Goal: Transaction & Acquisition: Obtain resource

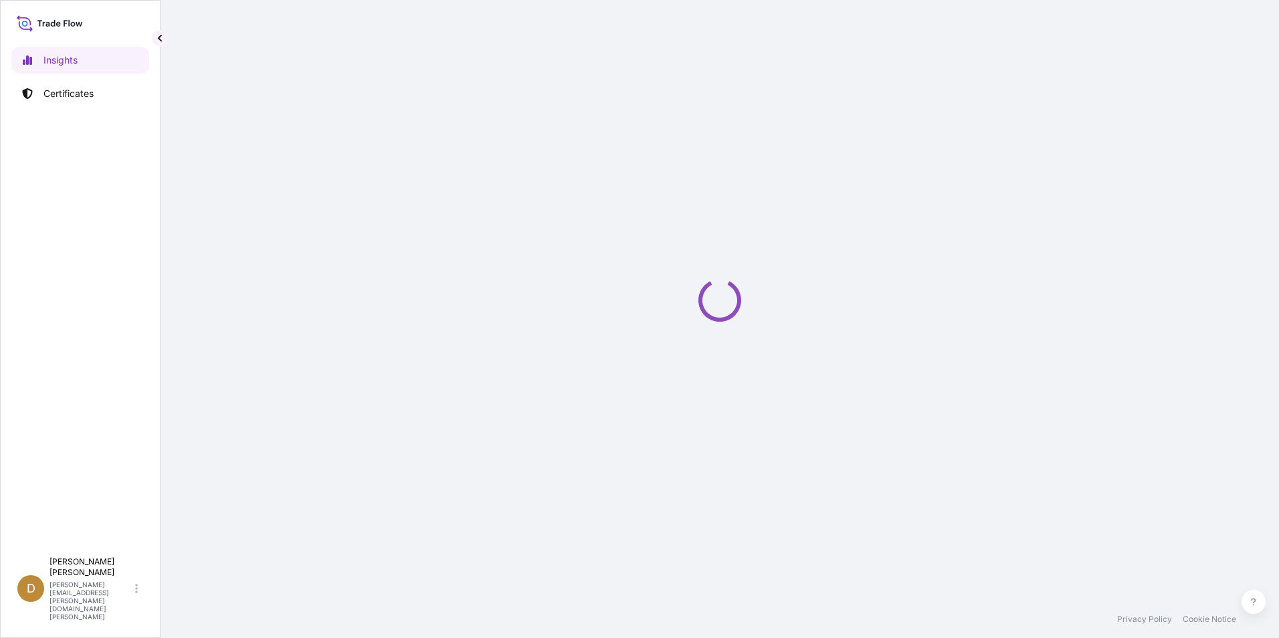
select select "2025"
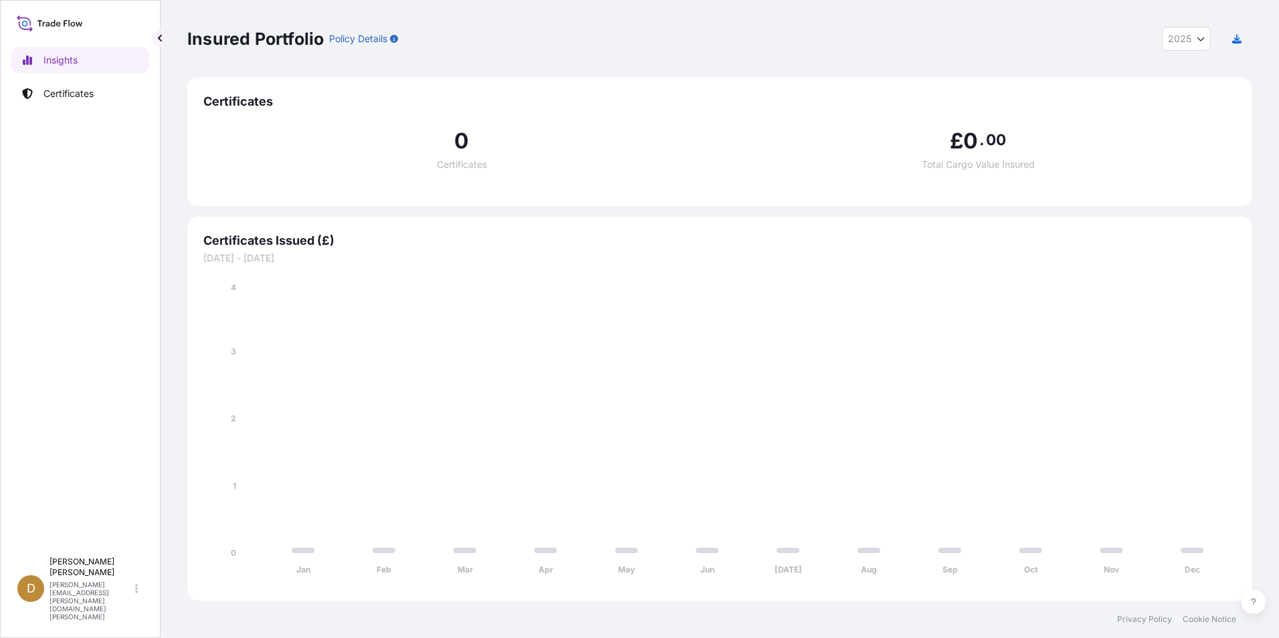
click at [72, 95] on p "Certificates" at bounding box center [68, 93] width 50 height 13
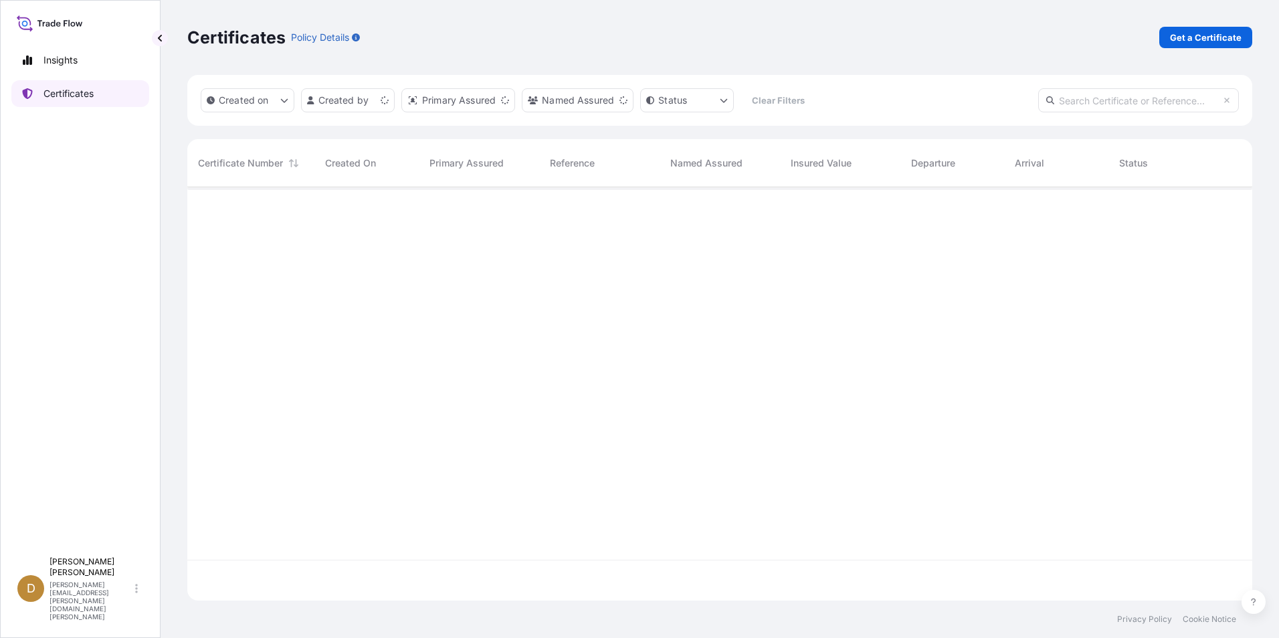
scroll to position [411, 1055]
click at [1225, 42] on p "Get a Certificate" at bounding box center [1206, 37] width 72 height 13
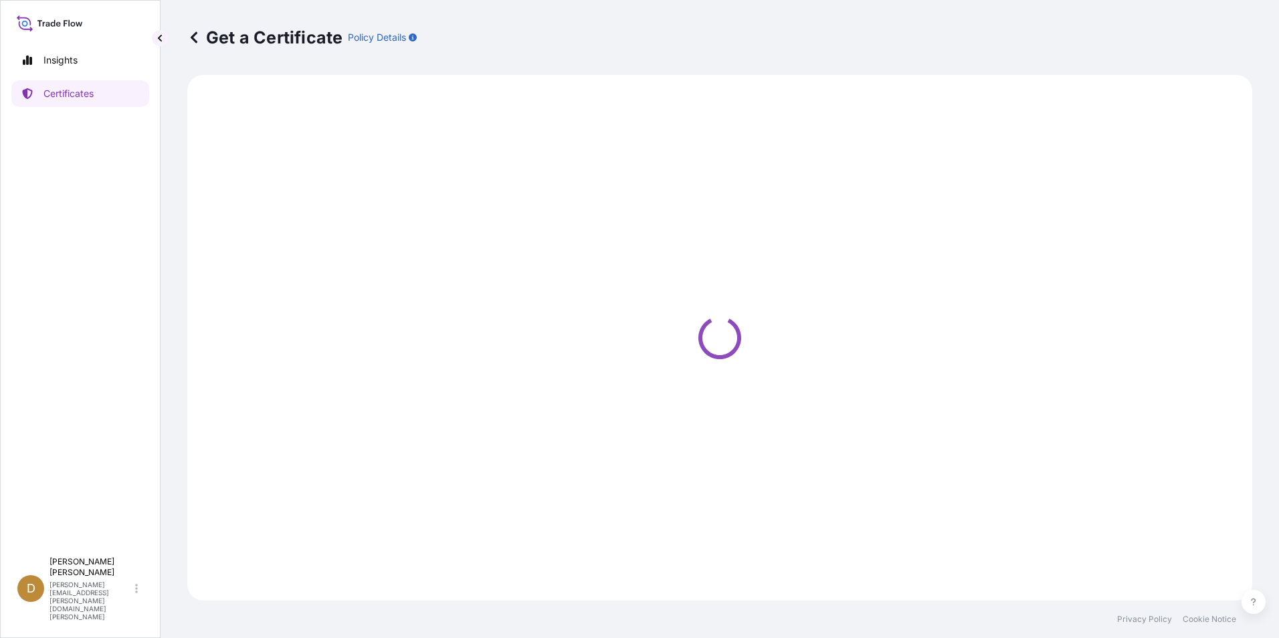
select select "Ocean Vessel"
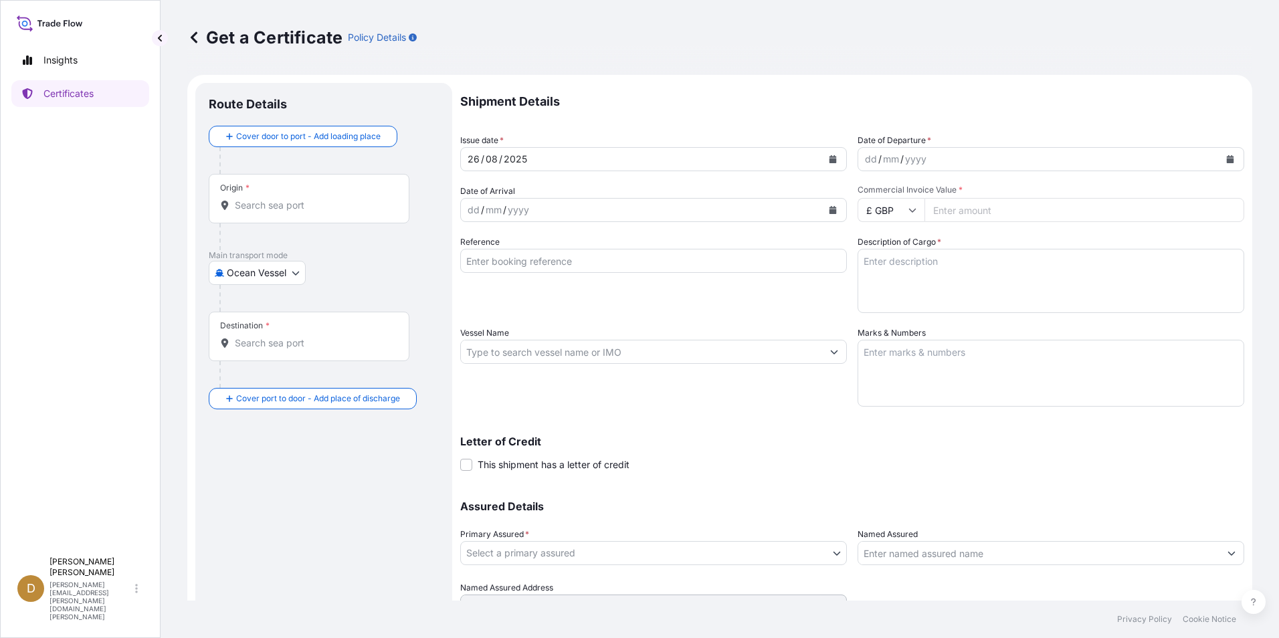
click at [312, 209] on input "Origin *" at bounding box center [314, 205] width 158 height 13
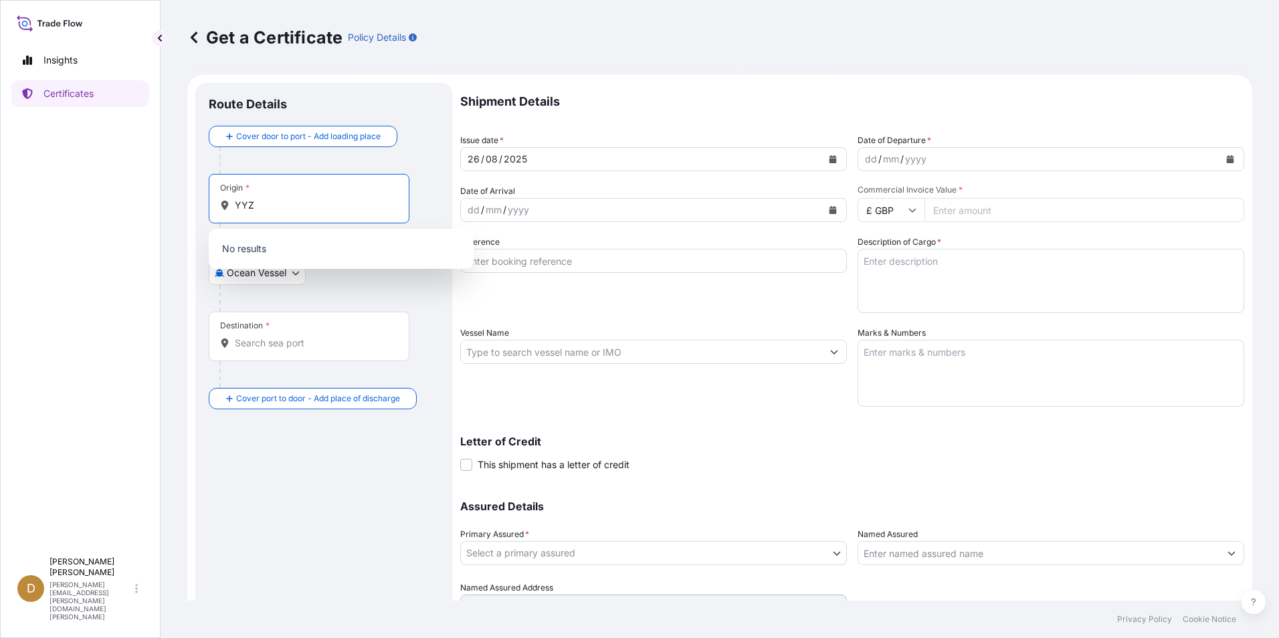
click at [322, 208] on input "YYZ" at bounding box center [314, 205] width 158 height 13
click at [304, 207] on input "YYZ" at bounding box center [314, 205] width 158 height 13
drag, startPoint x: 279, startPoint y: 205, endPoint x: 165, endPoint y: 203, distance: 113.7
click at [165, 203] on div "Get a Certificate Policy Details Route Details Cover door to port - Add loading…" at bounding box center [720, 300] width 1118 height 601
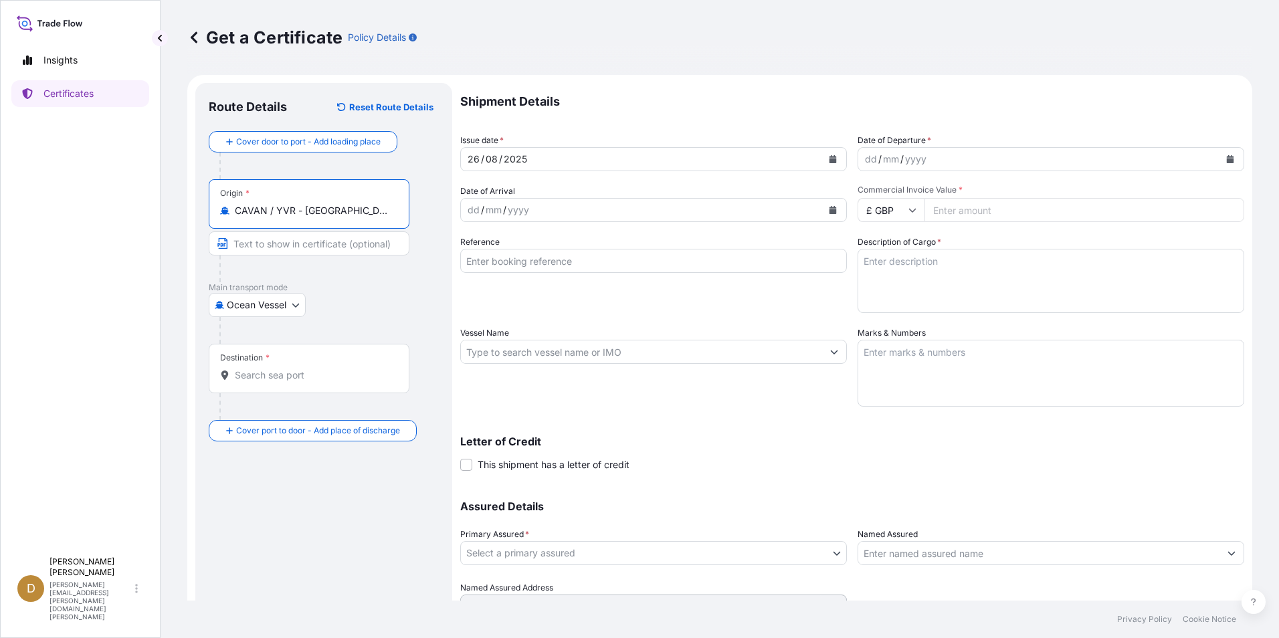
type input "CAVAN / YVR - [GEOGRAPHIC_DATA], [GEOGRAPHIC_DATA]"
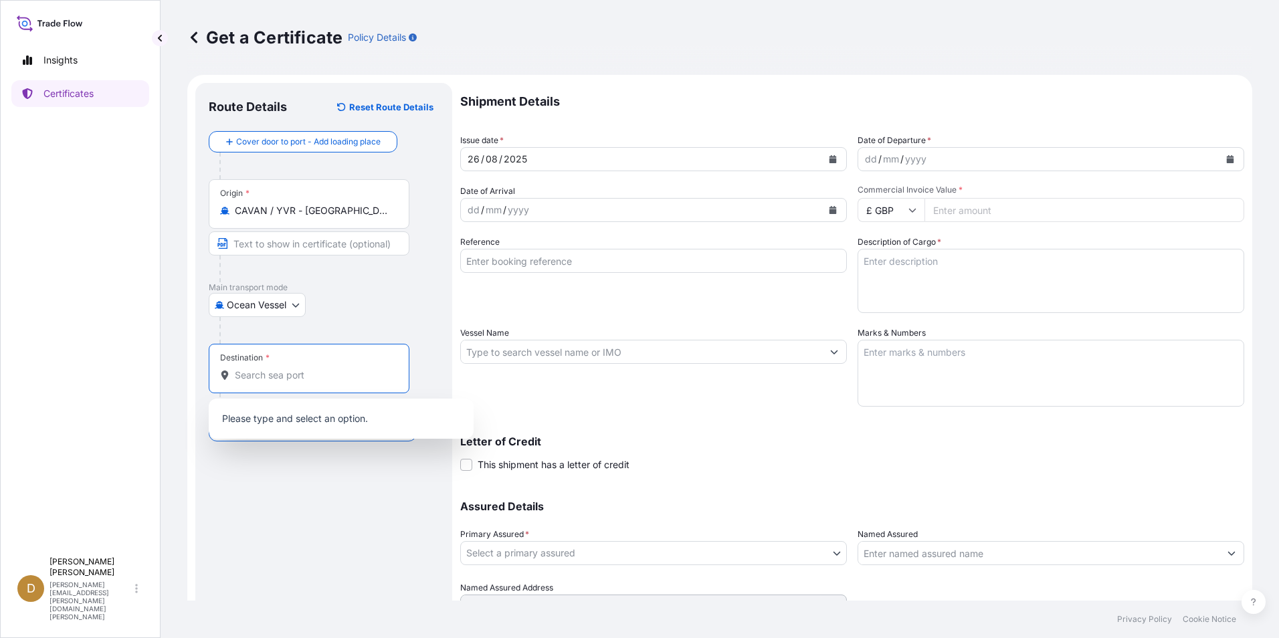
click at [301, 377] on input "Destination *" at bounding box center [314, 375] width 158 height 13
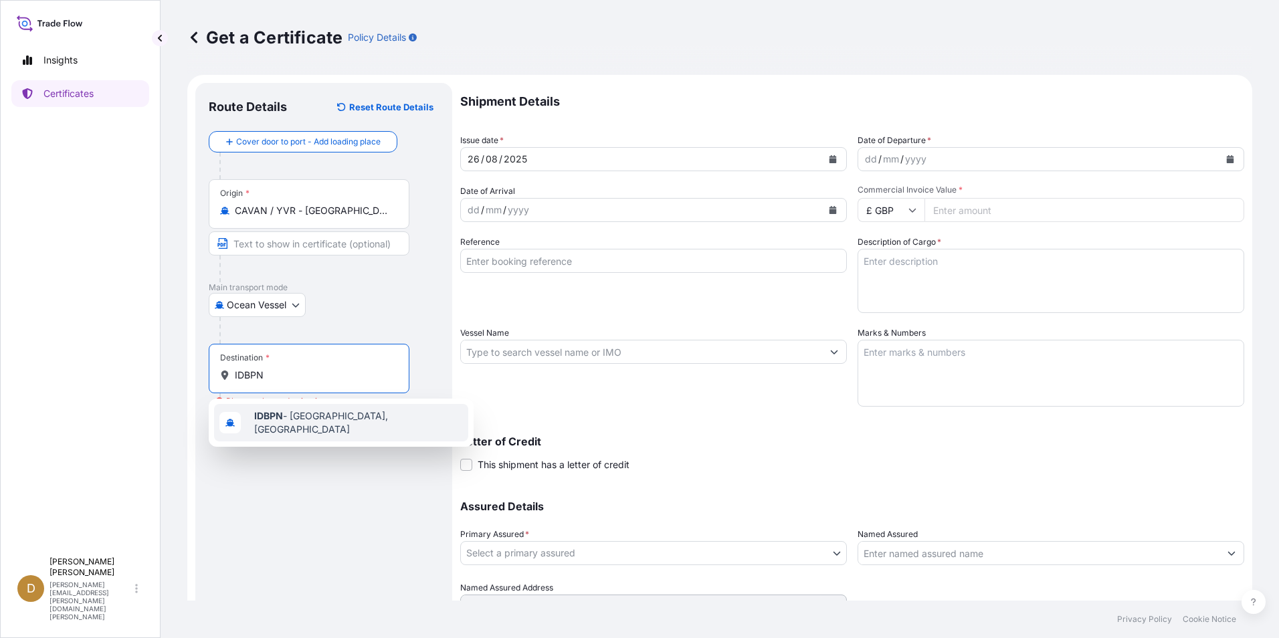
click at [365, 421] on span "IDBPN - [GEOGRAPHIC_DATA], [GEOGRAPHIC_DATA]" at bounding box center [358, 422] width 209 height 27
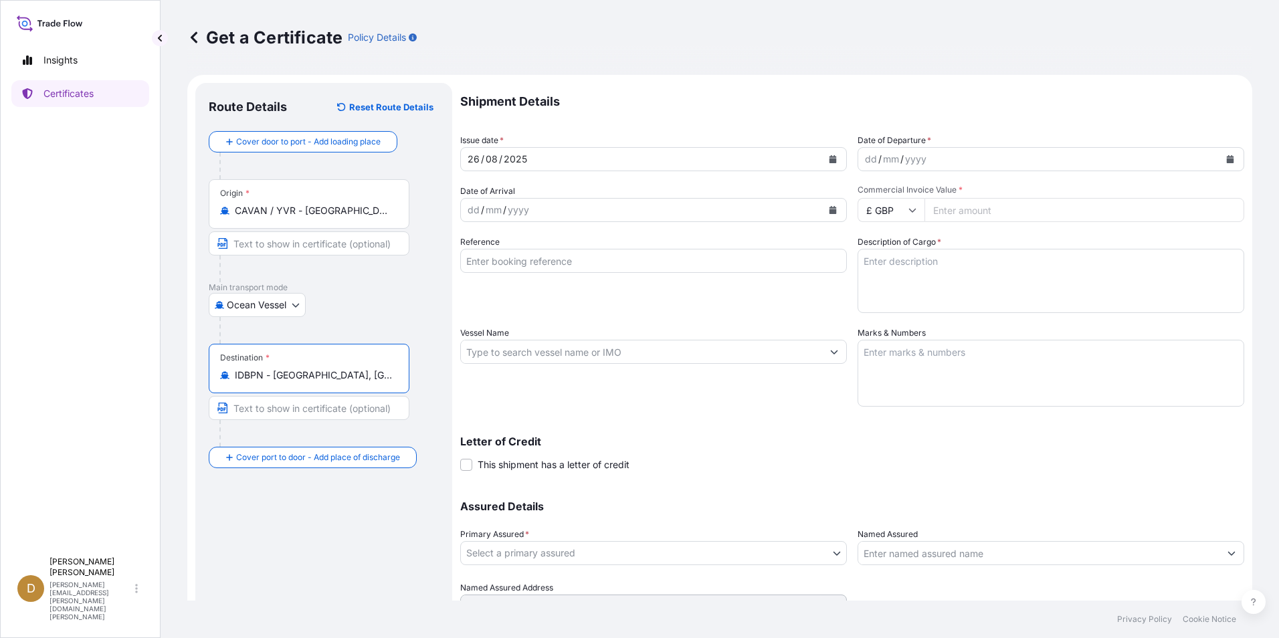
type input "IDBPN - [GEOGRAPHIC_DATA], [GEOGRAPHIC_DATA]"
click at [1227, 159] on icon "Calendar" at bounding box center [1230, 159] width 7 height 8
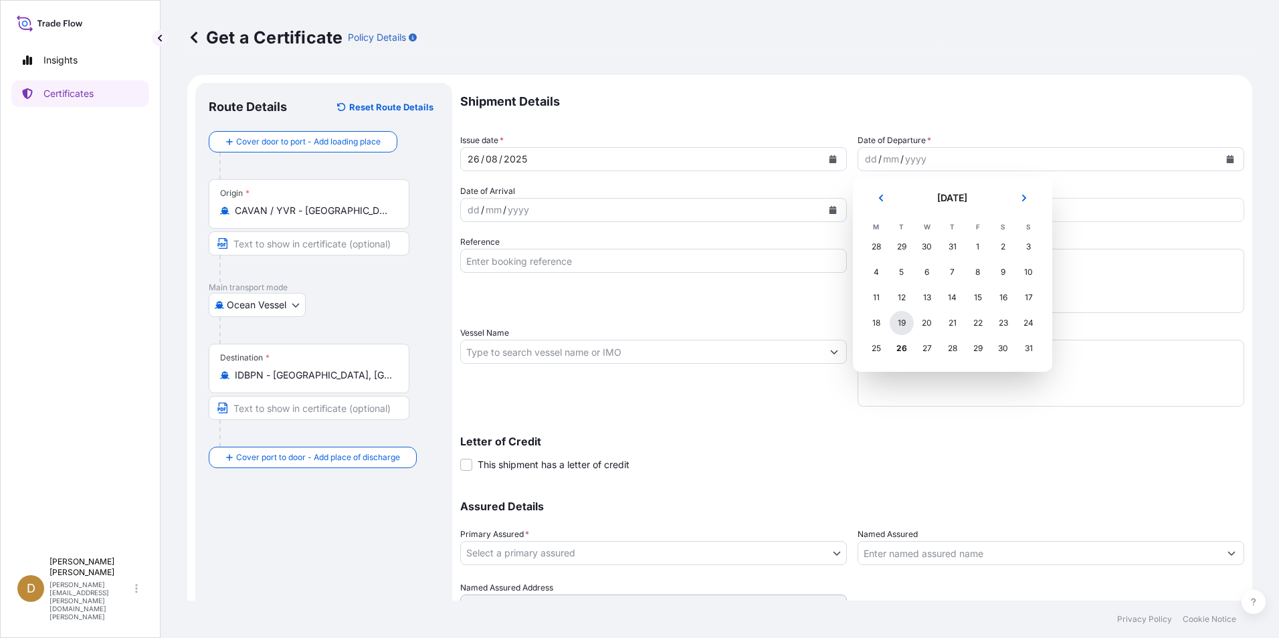
click at [898, 324] on div "19" at bounding box center [902, 323] width 24 height 24
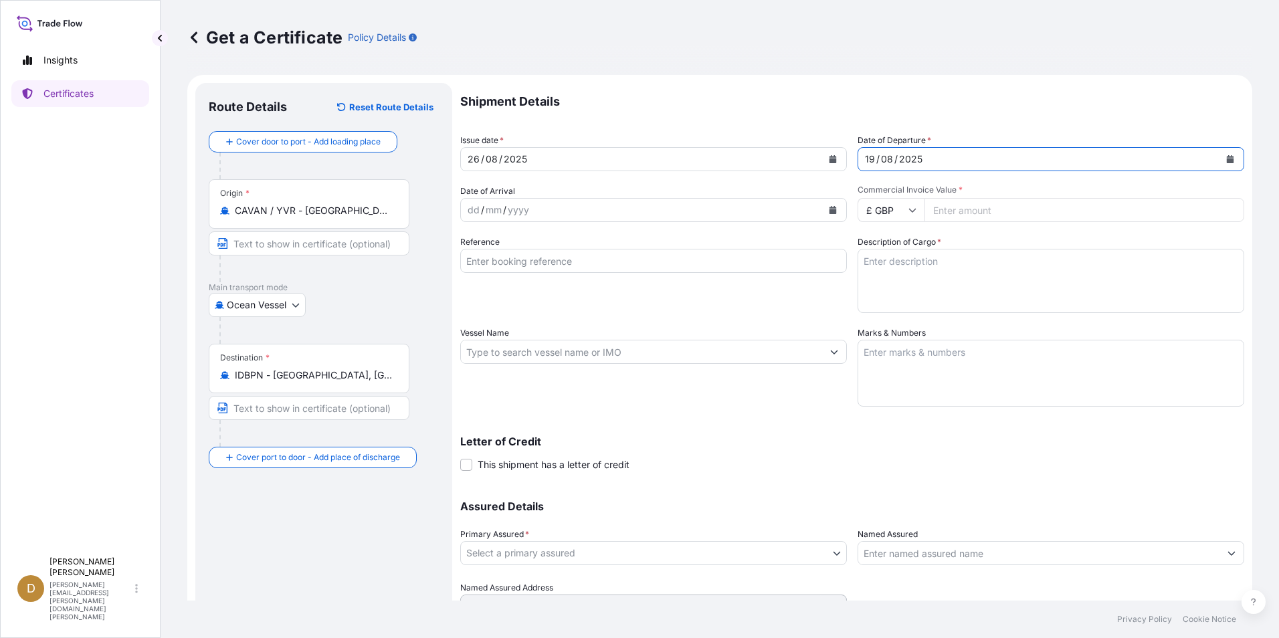
click at [908, 211] on icon at bounding box center [912, 210] width 8 height 8
click at [879, 304] on div "$ USD" at bounding box center [886, 302] width 56 height 25
type input "$ USD"
click at [978, 209] on input "Commercial Invoice Value *" at bounding box center [1084, 210] width 320 height 24
click at [963, 207] on input "Commercial Invoice Value *" at bounding box center [1084, 210] width 320 height 24
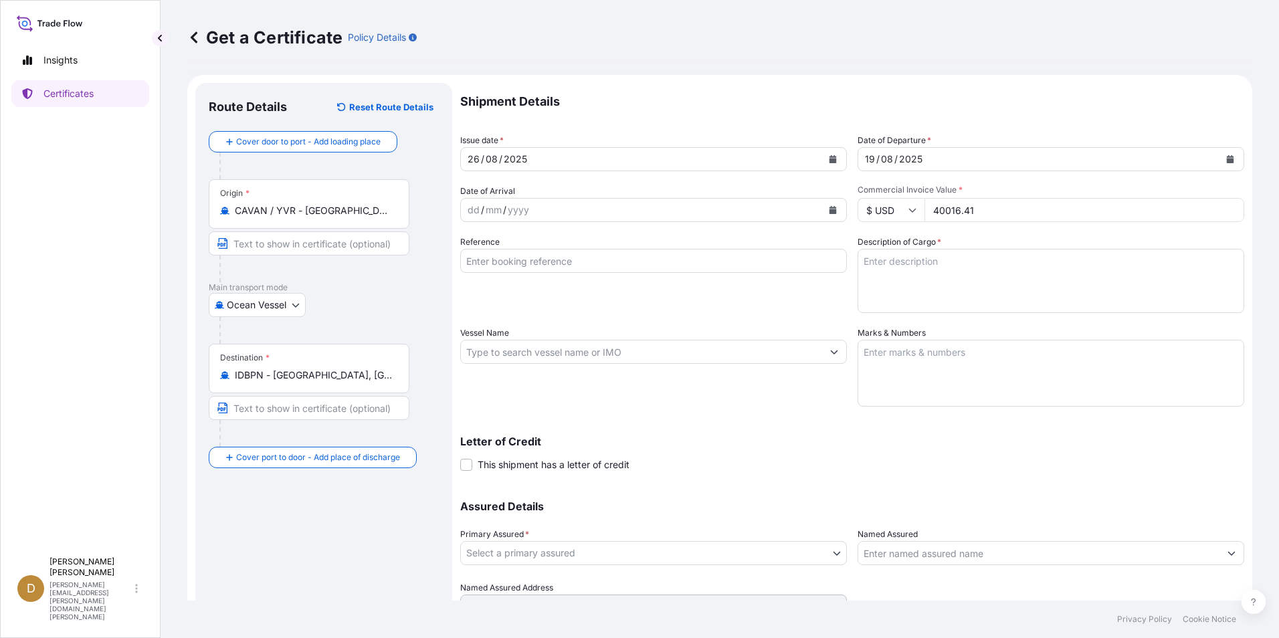
type input "40016.41"
click at [585, 247] on div "Reference" at bounding box center [653, 274] width 387 height 78
click at [583, 259] on input "Reference" at bounding box center [653, 261] width 387 height 24
paste input "6100070386"
type input "6100070386"
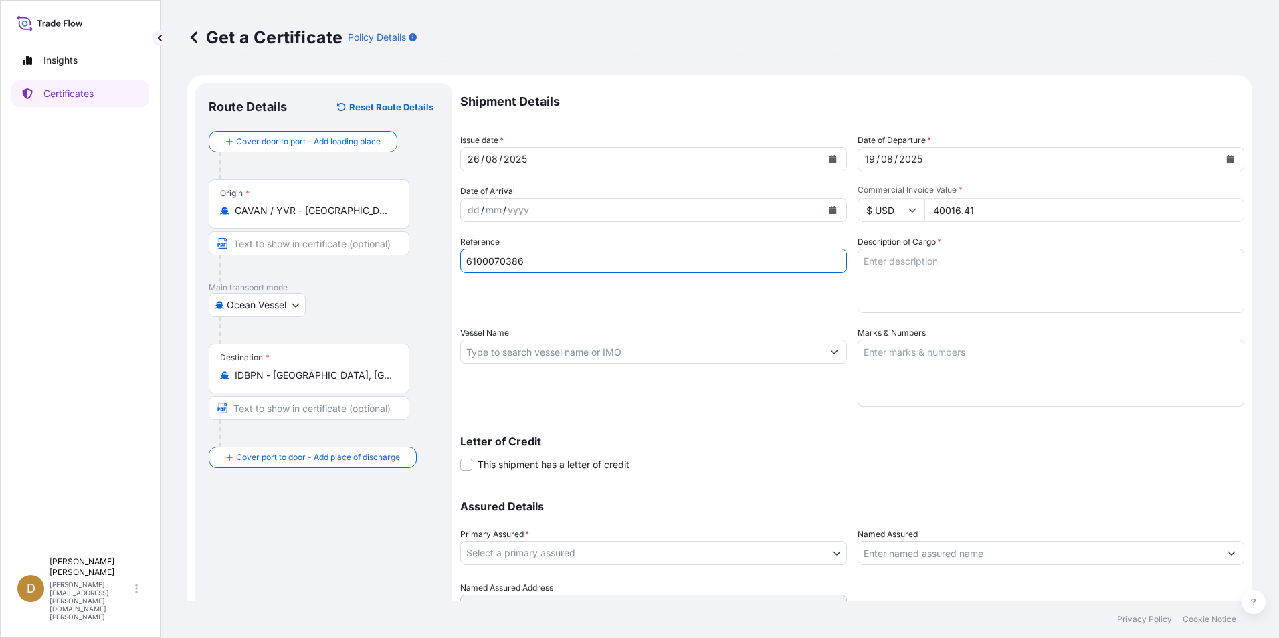
click at [1021, 281] on textarea "Description of Cargo *" at bounding box center [1050, 281] width 387 height 64
click at [938, 270] on textarea "Description of Cargo *" at bounding box center [1050, 281] width 387 height 64
paste textarea "[PHONE_NUMBER] Excavating Teeth"
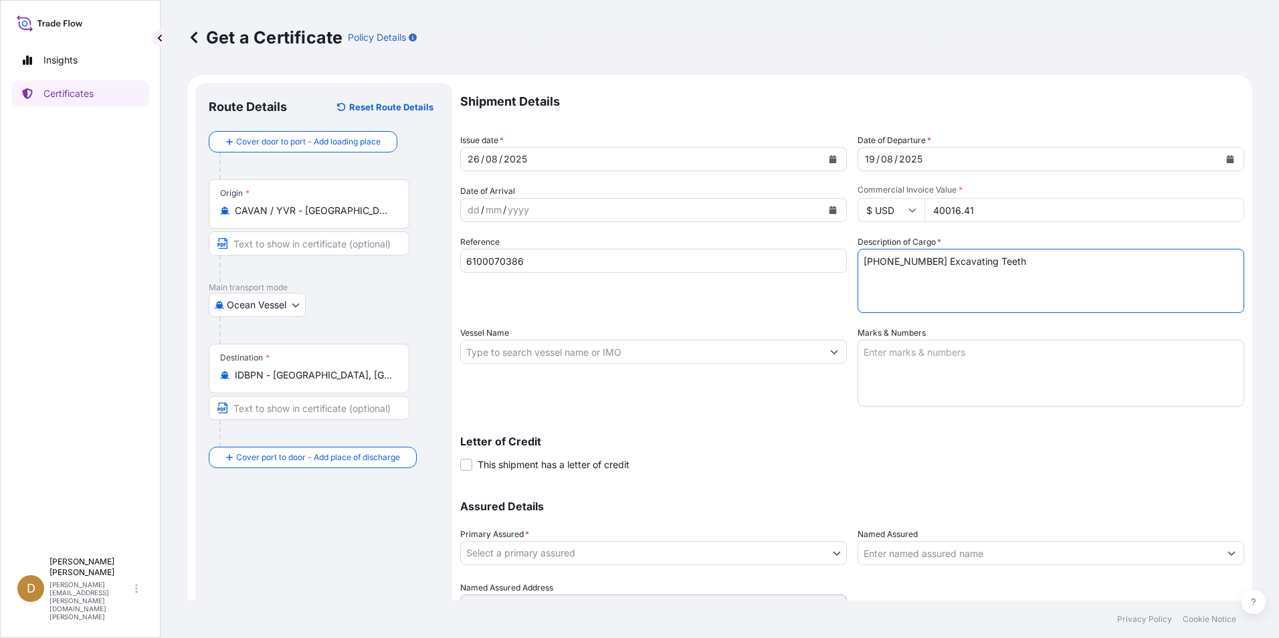
type textarea "[PHONE_NUMBER] Excavating Teeth"
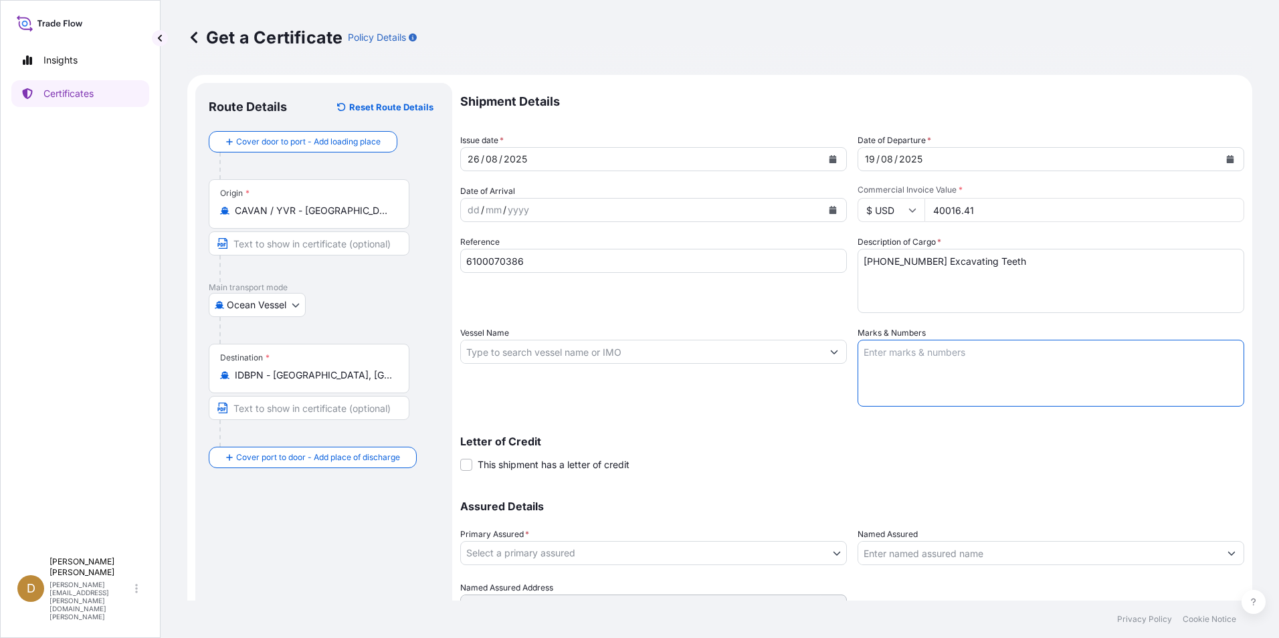
click at [985, 373] on textarea "Marks & Numbers" at bounding box center [1050, 373] width 387 height 67
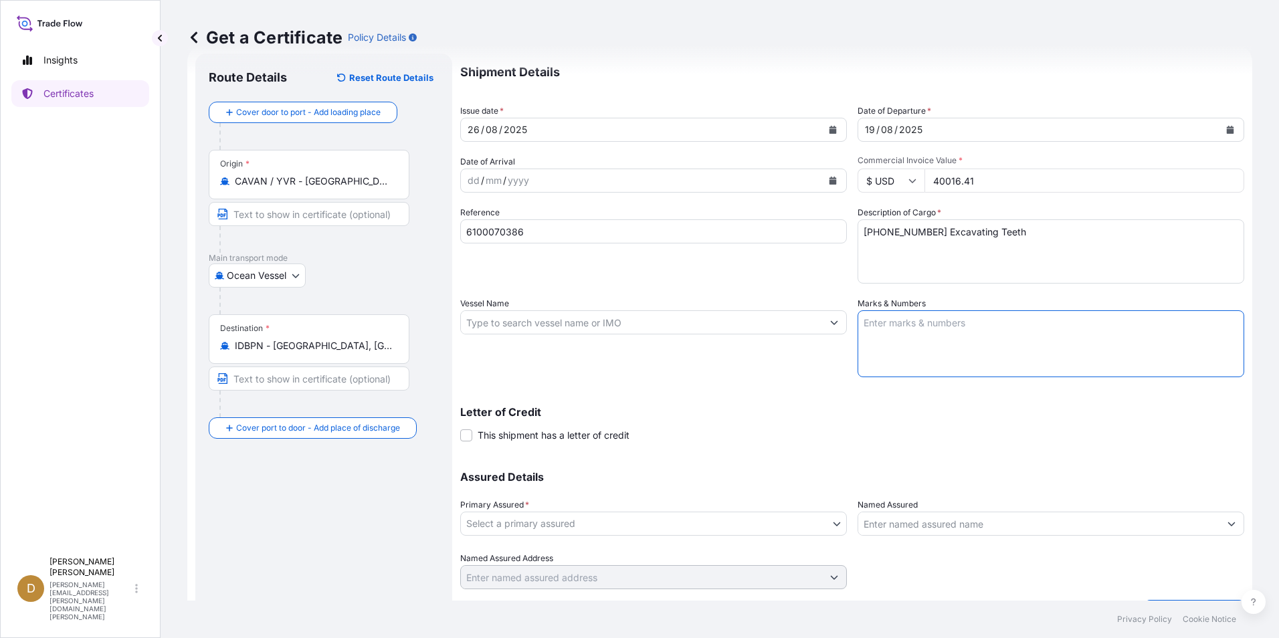
scroll to position [64, 0]
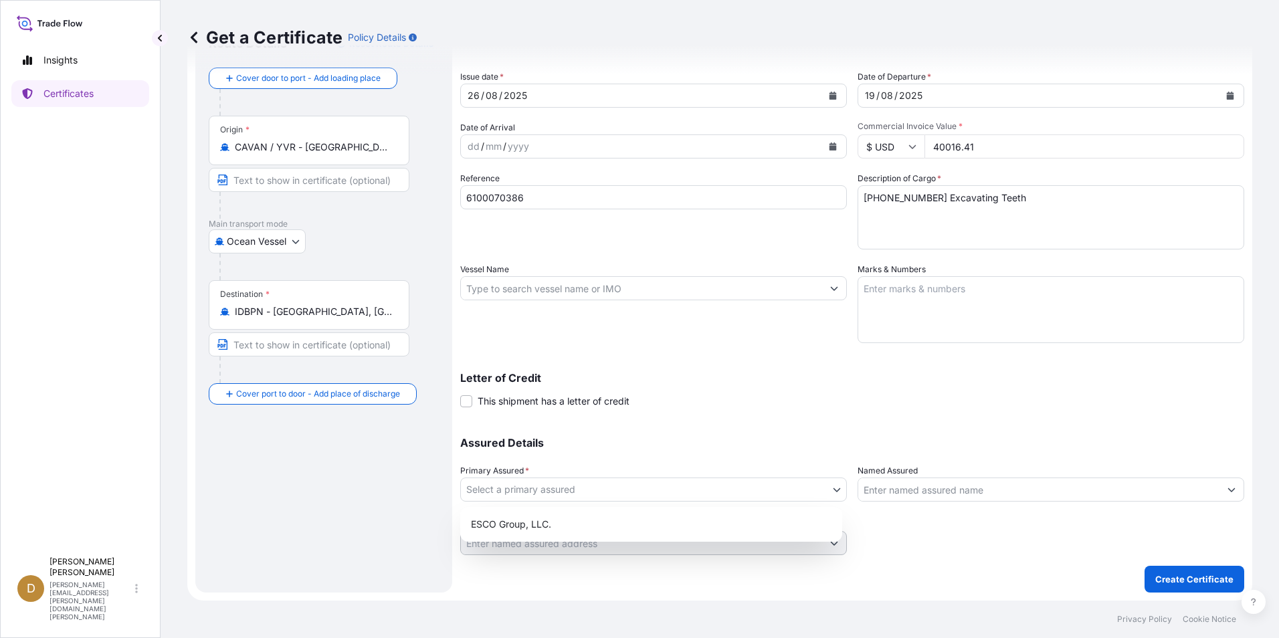
click at [621, 492] on body "Insights Certificates D Dancel Canelas [EMAIL_ADDRESS][PERSON_NAME][DOMAIN_NAME…" at bounding box center [639, 319] width 1279 height 638
click at [541, 519] on div "ESCO Group, LLC." at bounding box center [651, 524] width 371 height 24
select select "31790"
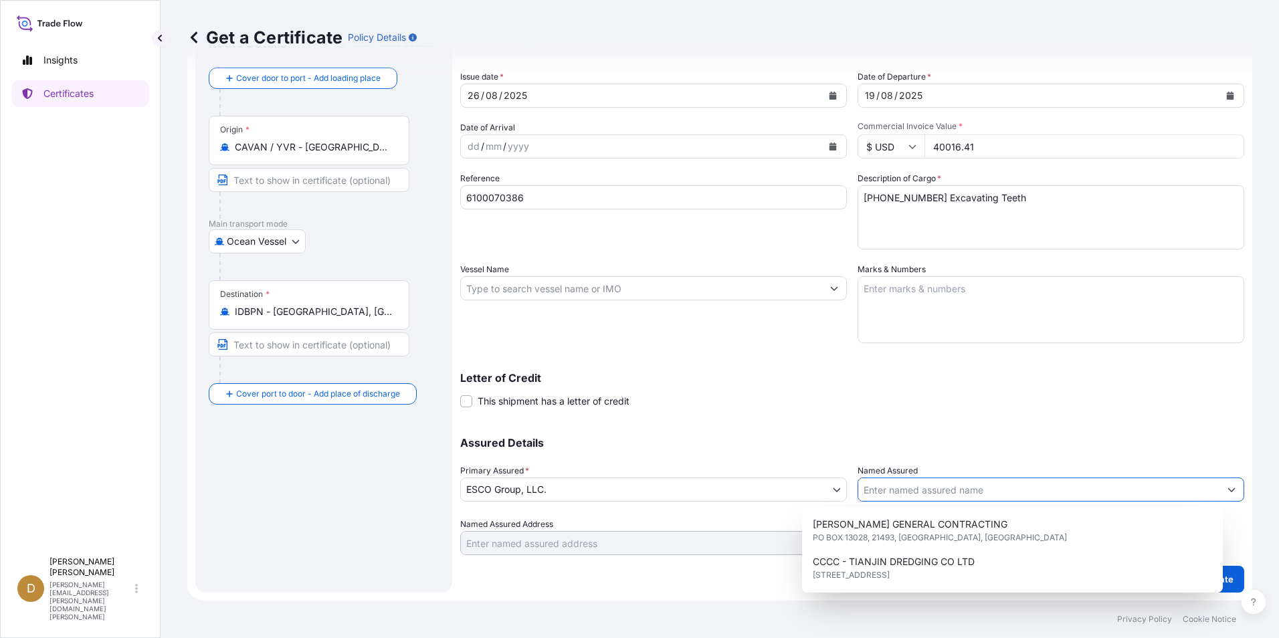
click at [963, 482] on input "Named Assured" at bounding box center [1038, 490] width 361 height 24
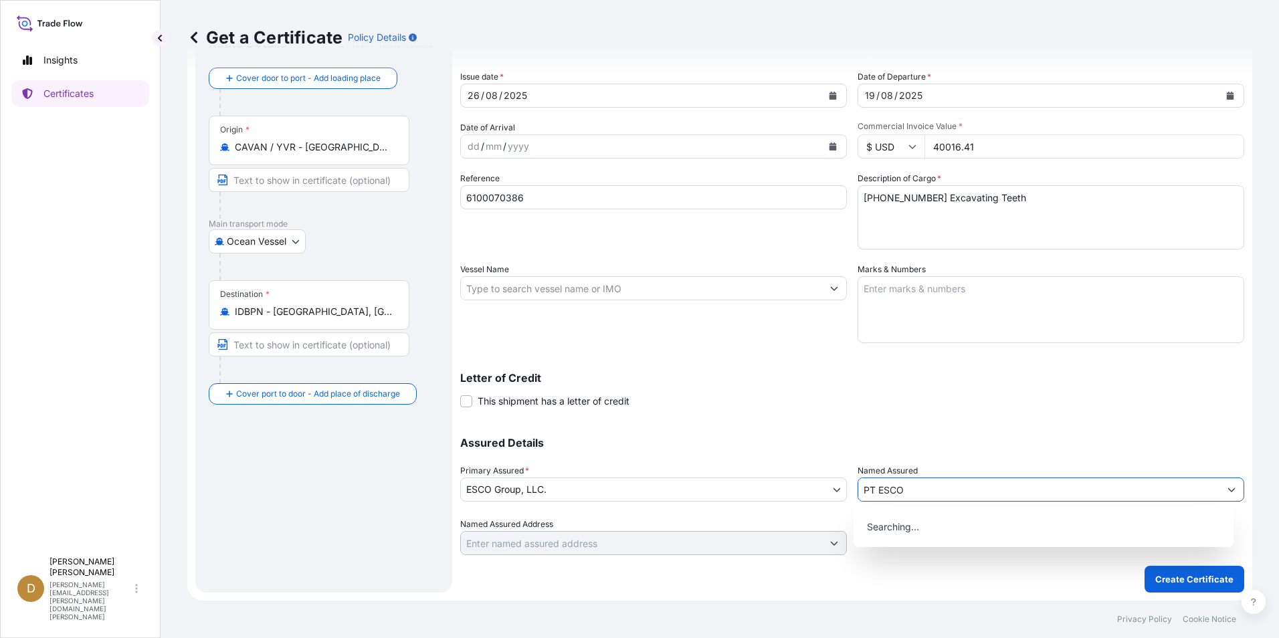
type input "PT ESCO"
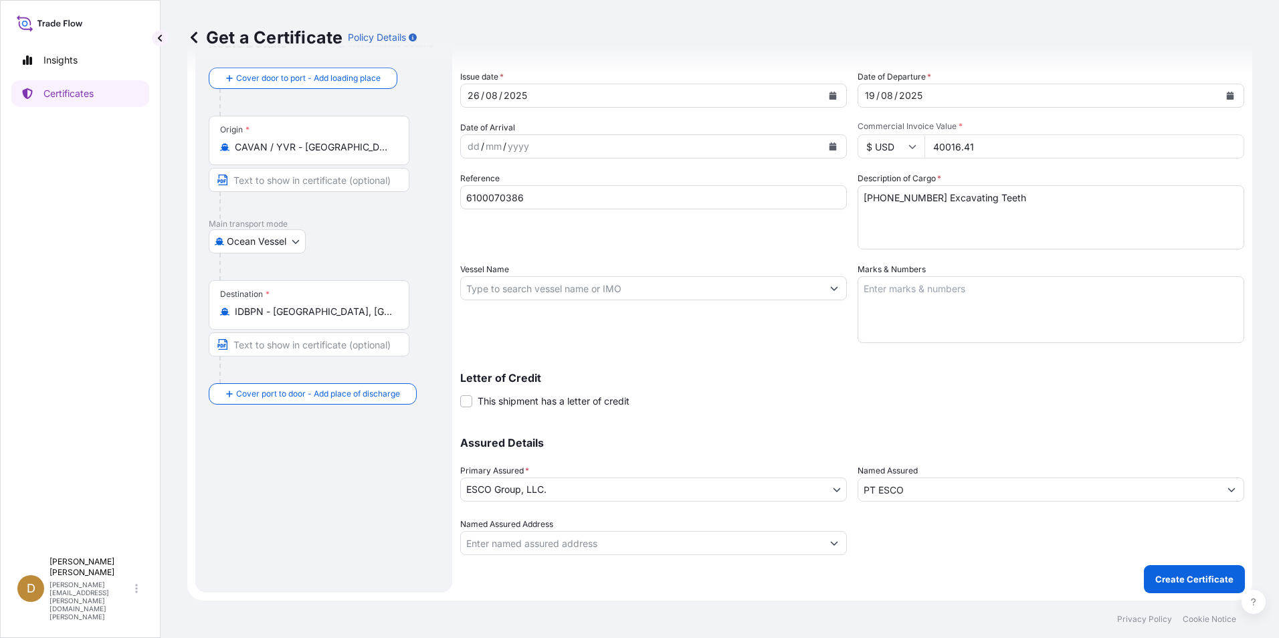
click at [931, 497] on input "PT ESCO" at bounding box center [1038, 490] width 361 height 24
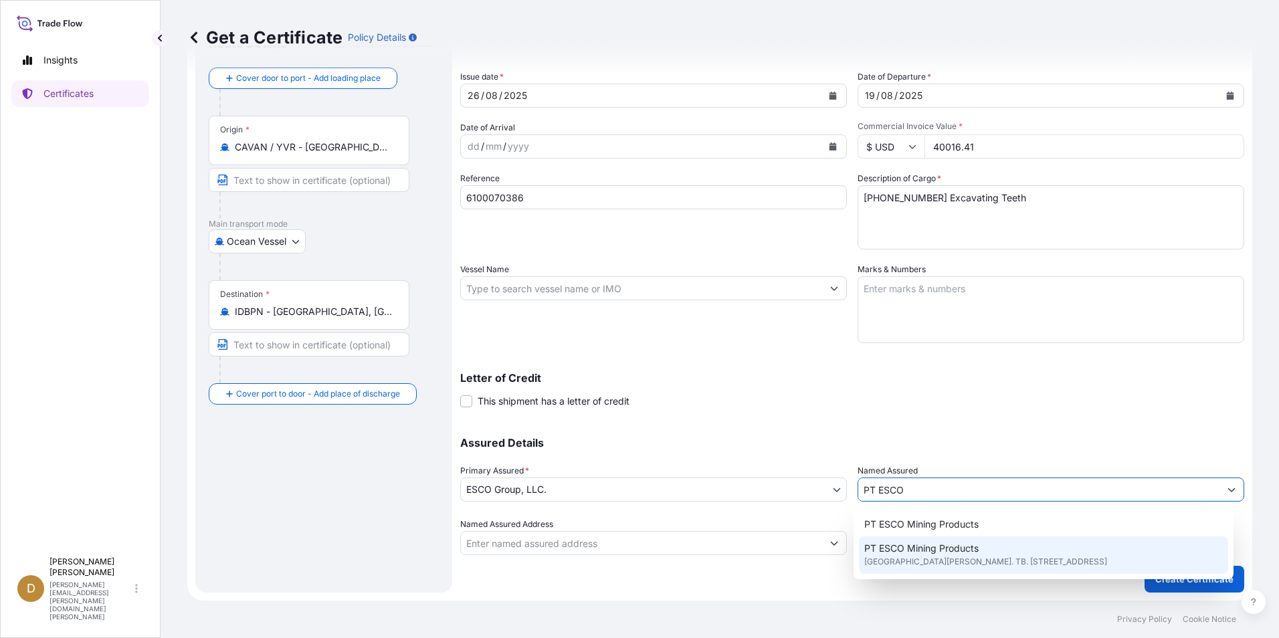
click at [932, 548] on span "PT ESCO Mining Products" at bounding box center [921, 548] width 114 height 13
type input "PT ESCO Mining Products"
type input "[GEOGRAPHIC_DATA][PERSON_NAME]. TB. Simatupang No. 2"
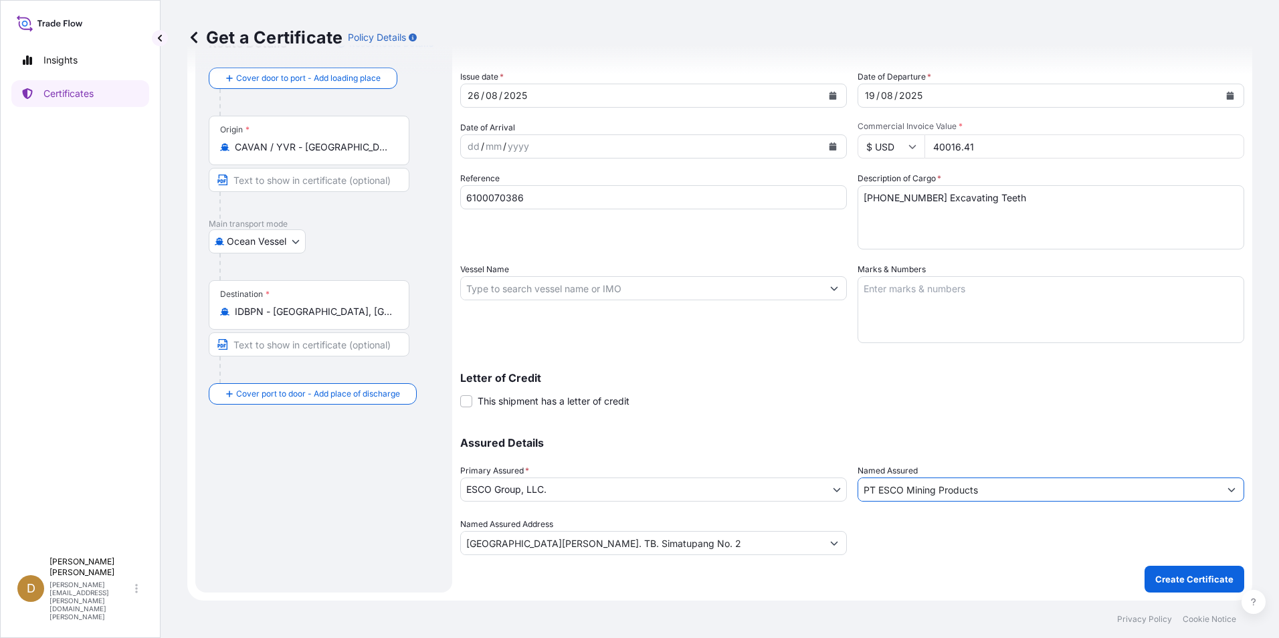
click at [751, 380] on p "Letter of Credit" at bounding box center [852, 378] width 784 height 11
click at [1166, 577] on p "Create Certificate" at bounding box center [1194, 579] width 78 height 13
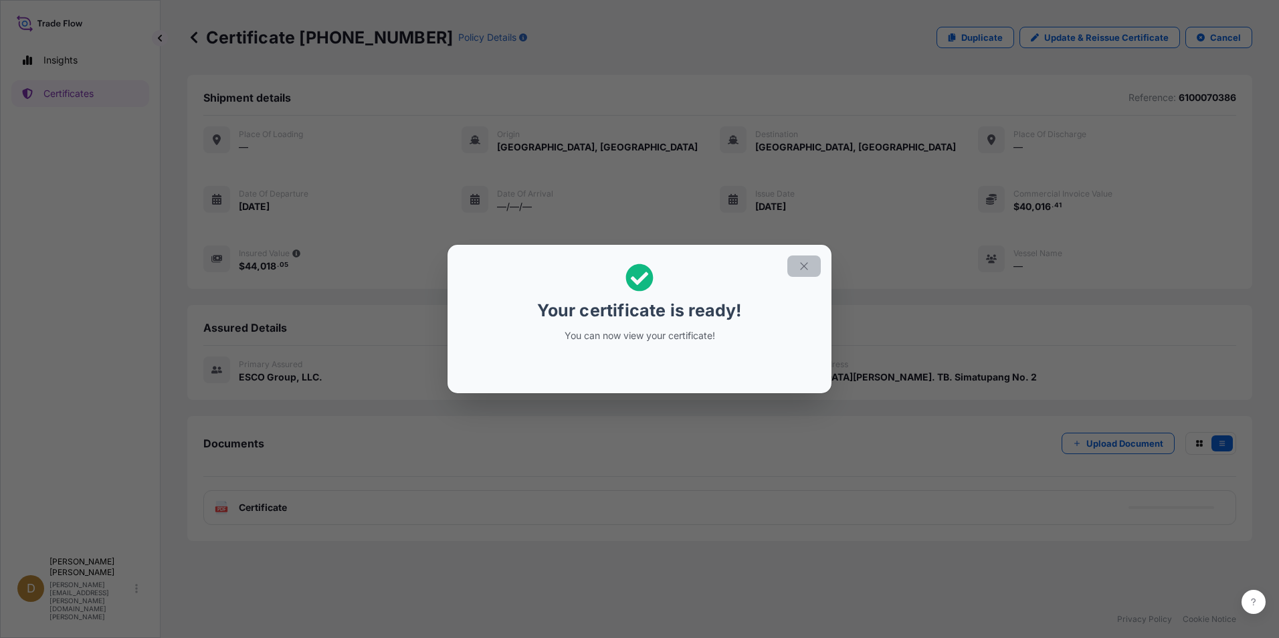
click at [804, 264] on icon "button" at bounding box center [804, 266] width 12 height 12
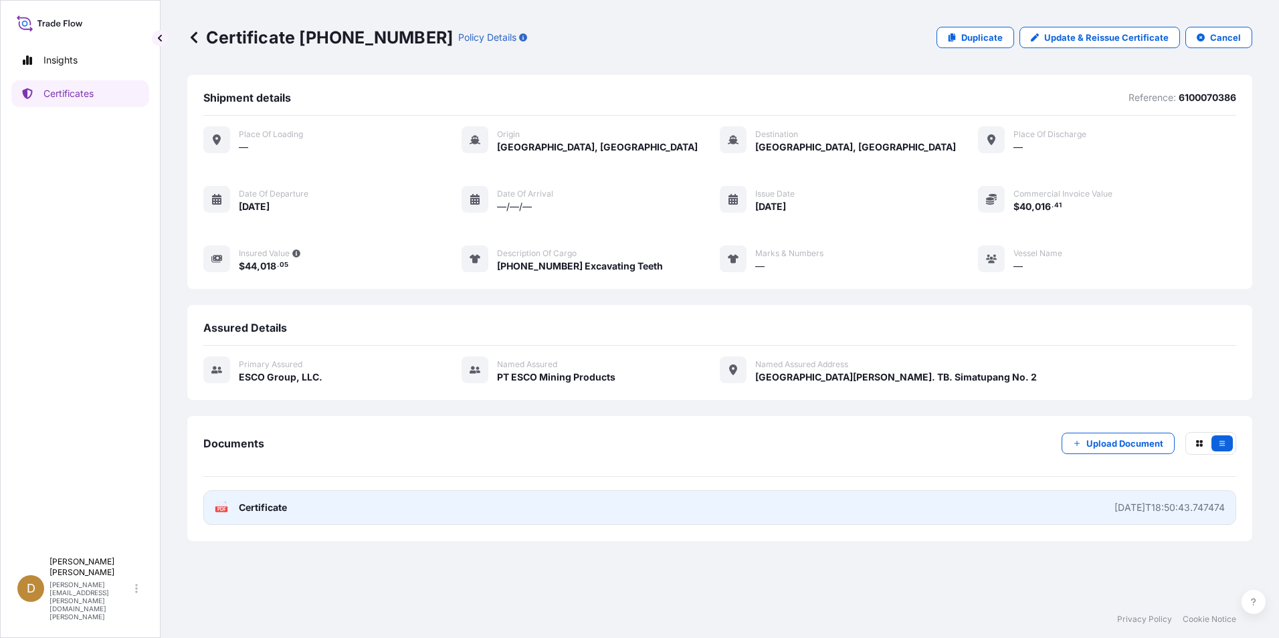
click at [1137, 509] on div "[DATE]T18:50:43.747474" at bounding box center [1169, 507] width 110 height 13
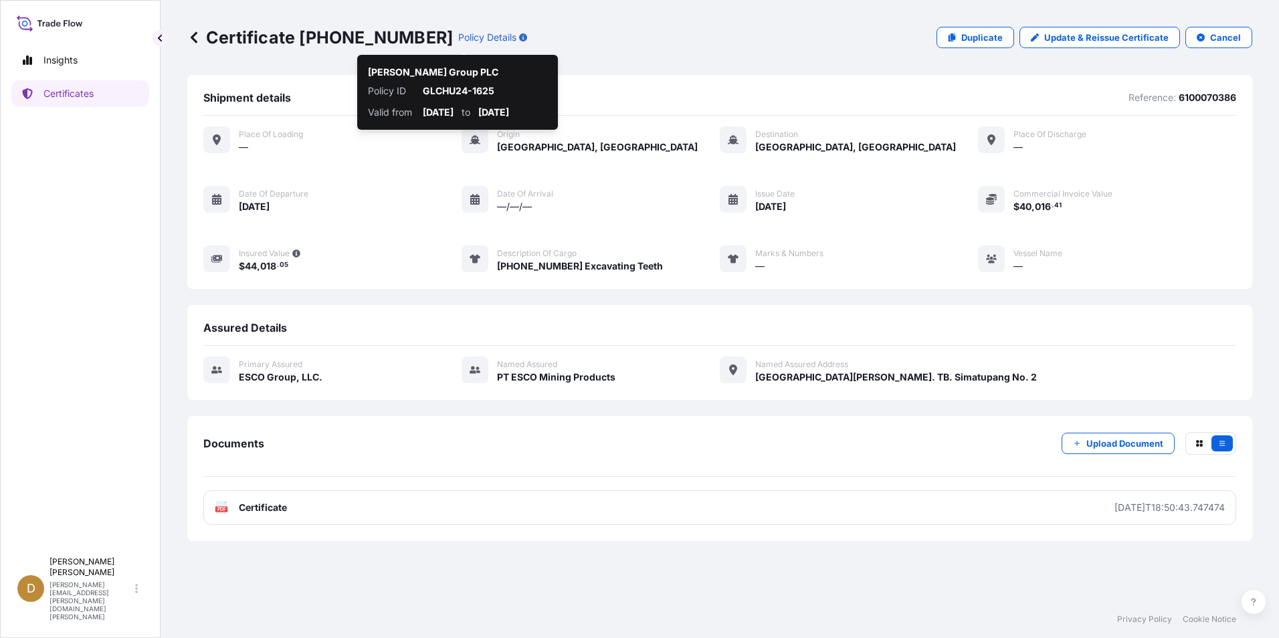
click at [585, 35] on div "Certificate [PHONE_NUMBER] Policy Details Duplicate Update & Reissue Certificat…" at bounding box center [719, 37] width 1065 height 21
